Goal: Find specific page/section: Find specific page/section

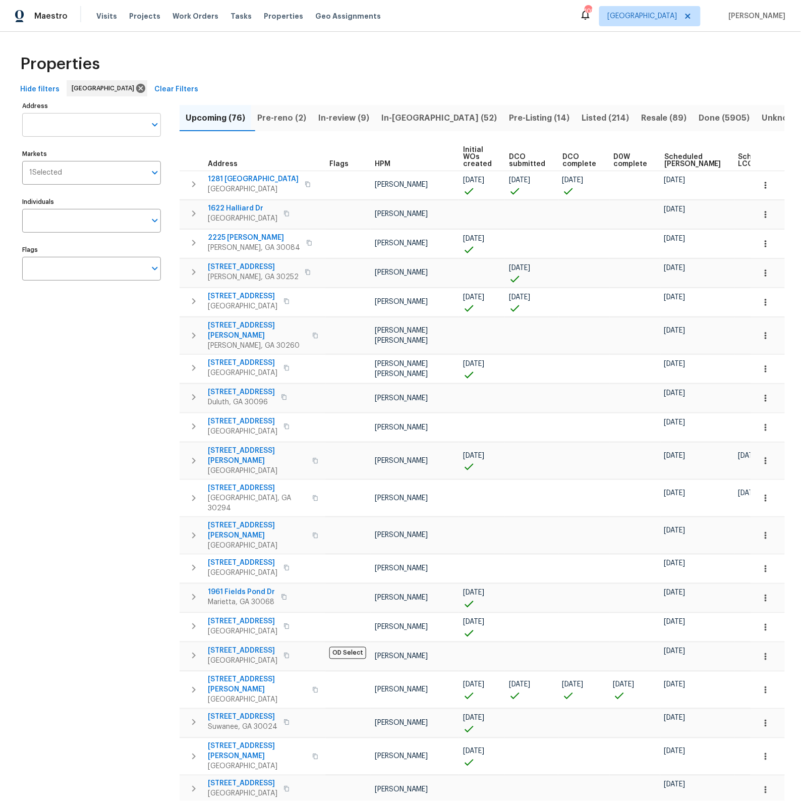
click at [71, 125] on input "Address" at bounding box center [84, 125] width 124 height 24
type input "18 alden"
click at [53, 150] on li "[STREET_ADDRESS][PERSON_NAME]" at bounding box center [91, 151] width 139 height 17
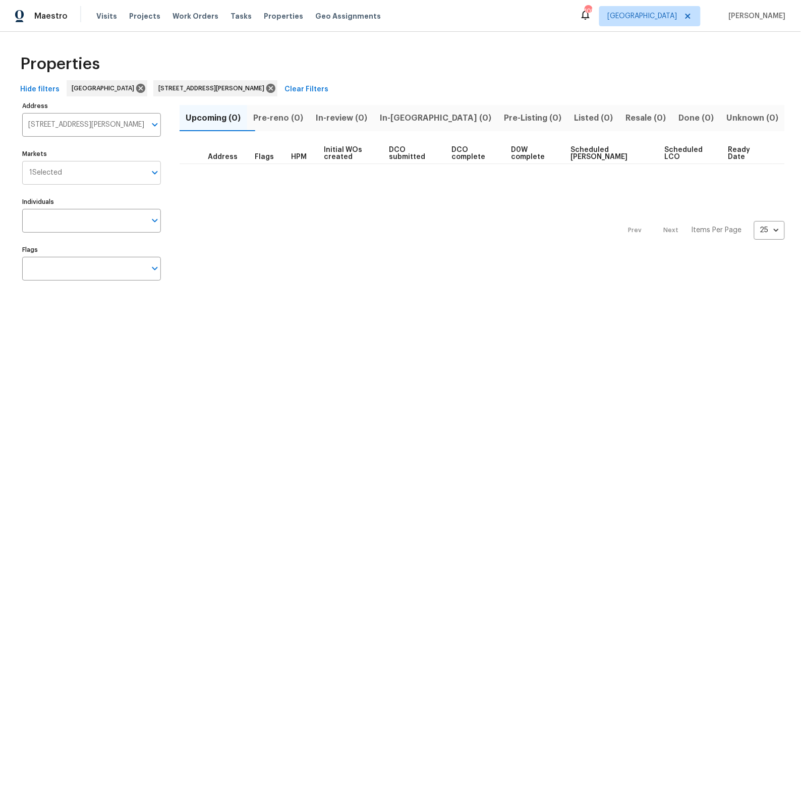
click at [157, 177] on icon "Open" at bounding box center [155, 172] width 12 height 12
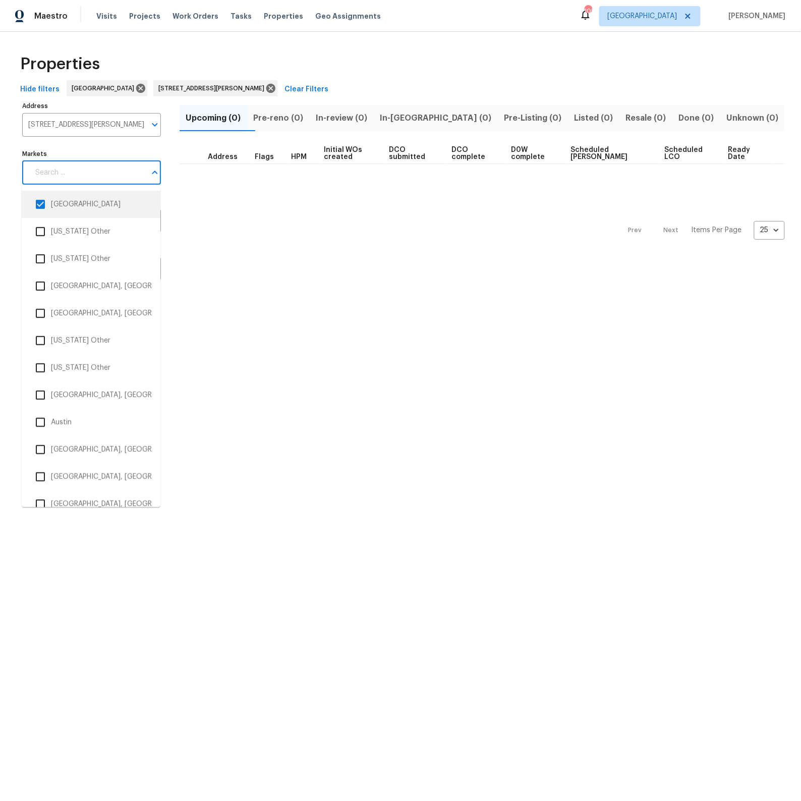
click at [42, 204] on input "checkbox" at bounding box center [40, 204] width 21 height 21
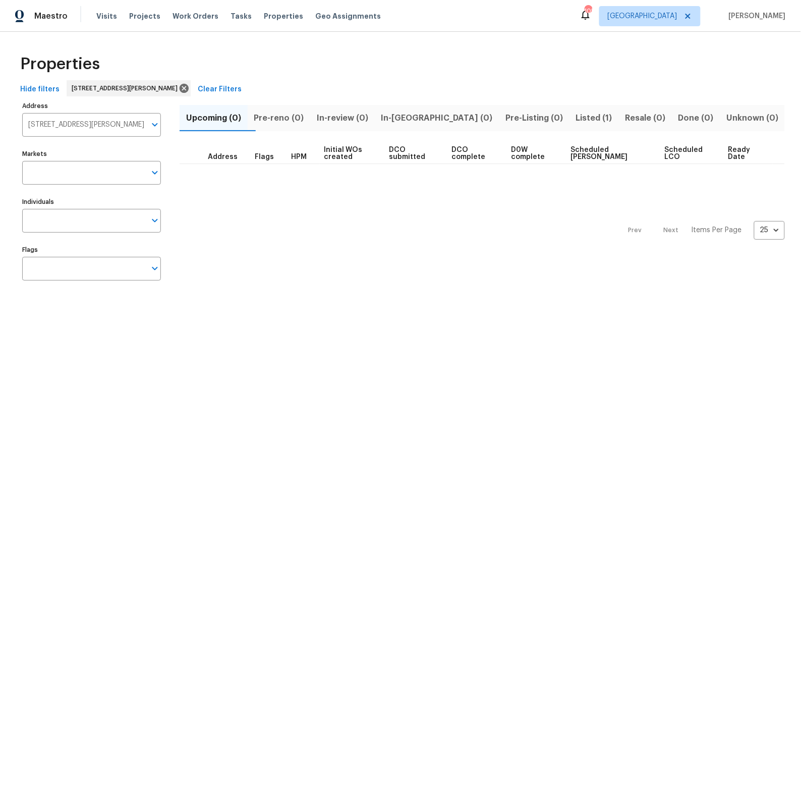
click at [576, 117] on span "Listed (1)" at bounding box center [594, 118] width 37 height 14
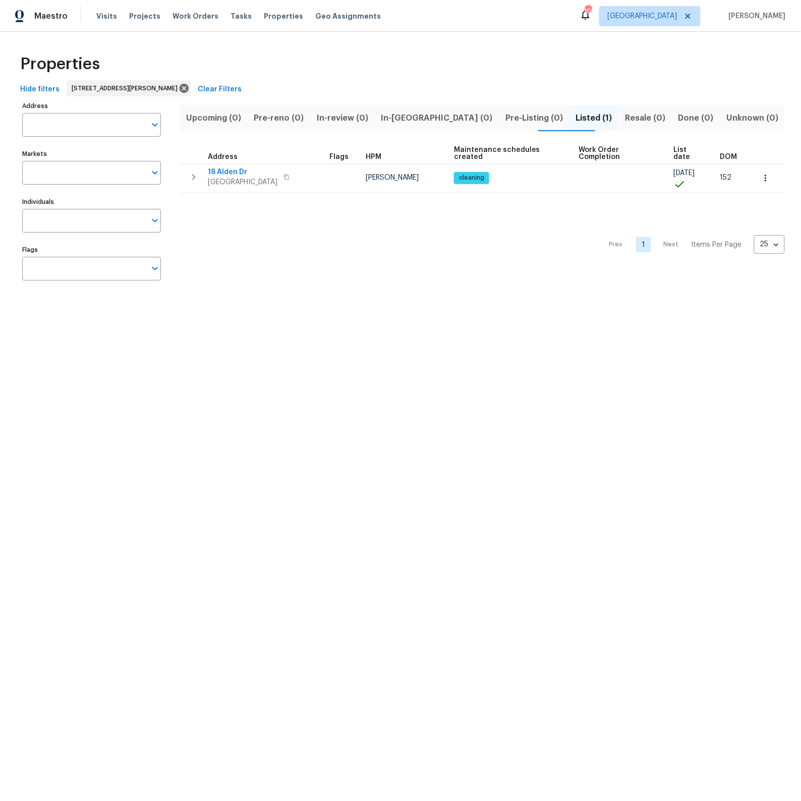
type input "[STREET_ADDRESS][PERSON_NAME]"
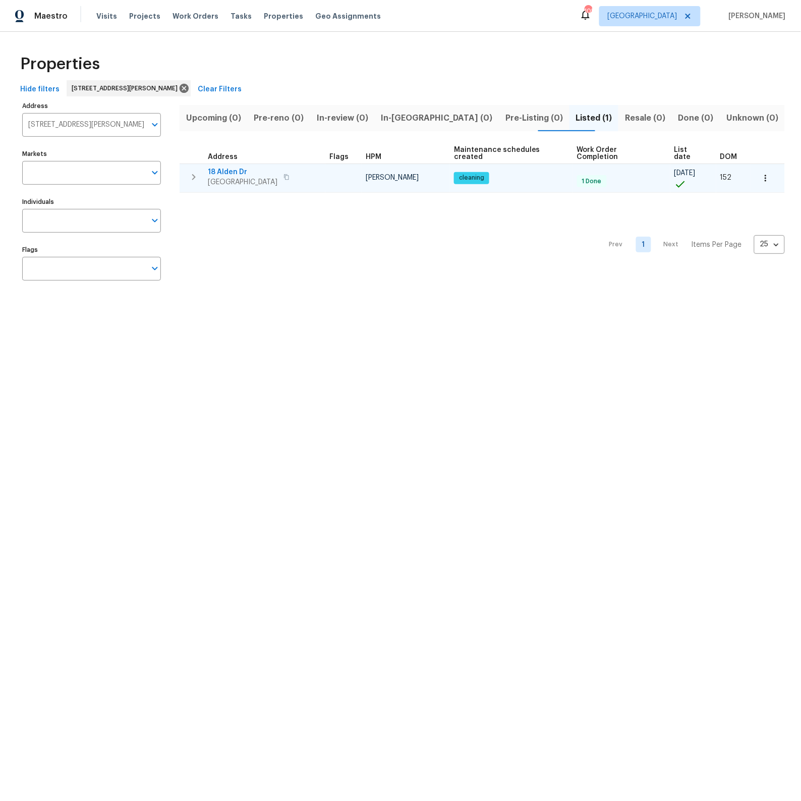
click at [227, 167] on span "18 Alden Dr" at bounding box center [243, 172] width 70 height 10
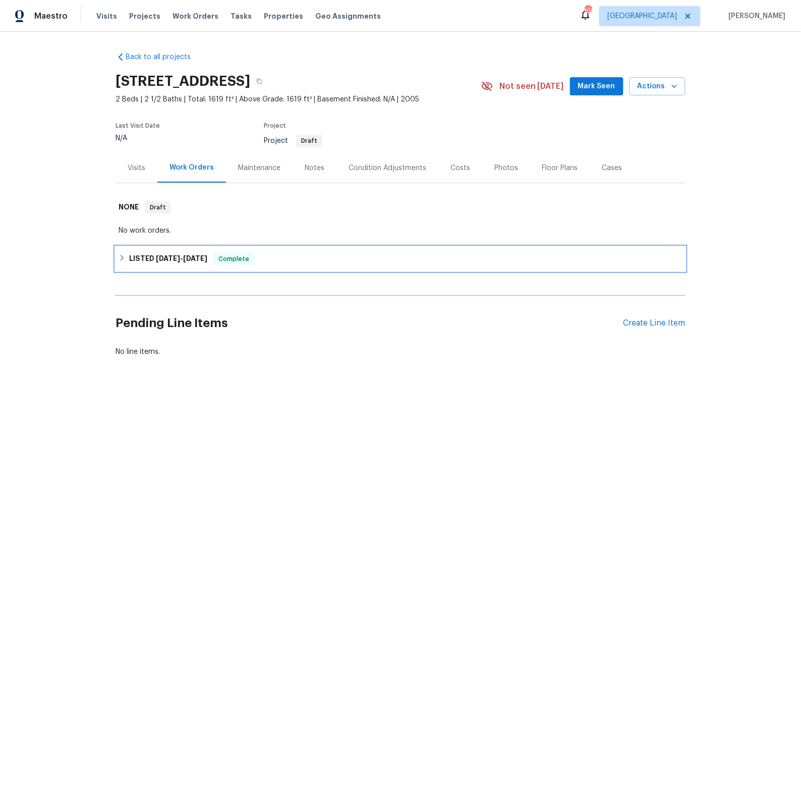
click at [123, 257] on icon at bounding box center [123, 258] width 4 height 6
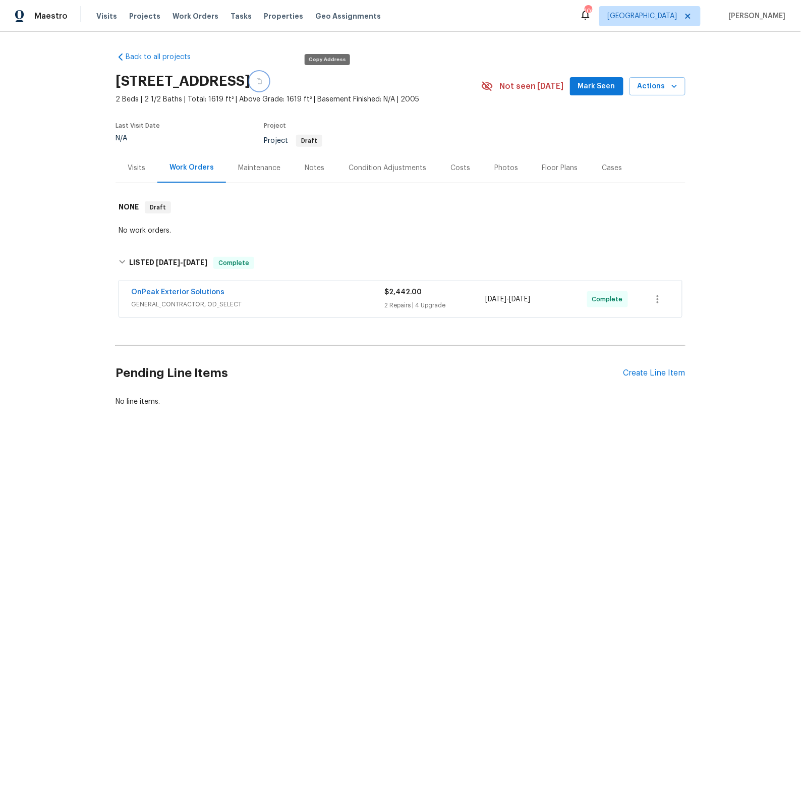
click at [262, 79] on icon "button" at bounding box center [259, 82] width 5 height 6
